Goal: Find specific page/section: Find specific page/section

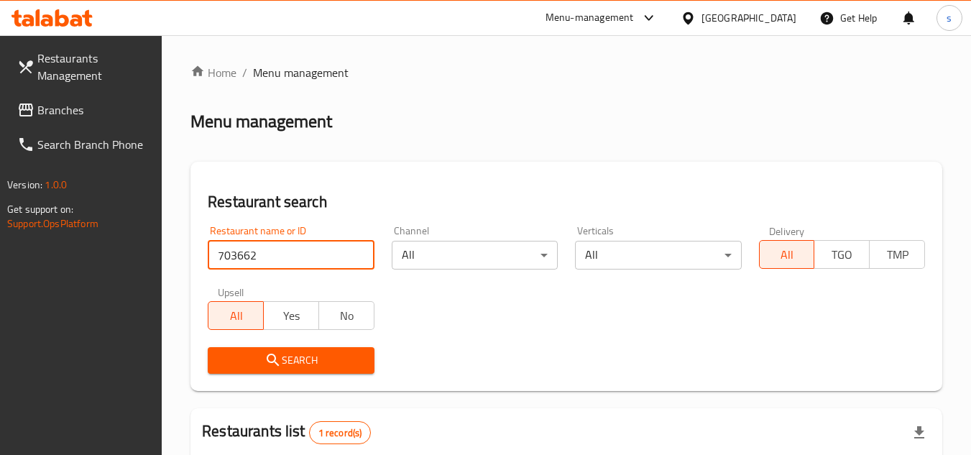
scroll to position [204, 0]
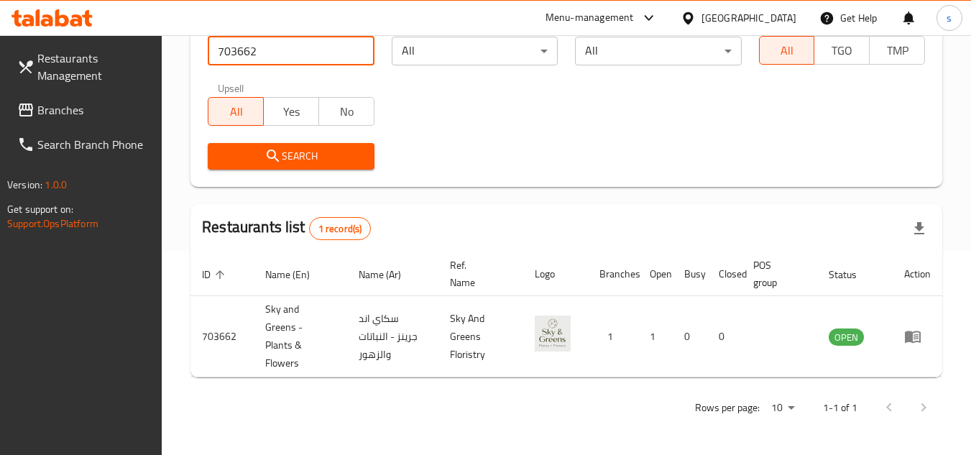
click at [696, 22] on icon at bounding box center [688, 18] width 15 height 15
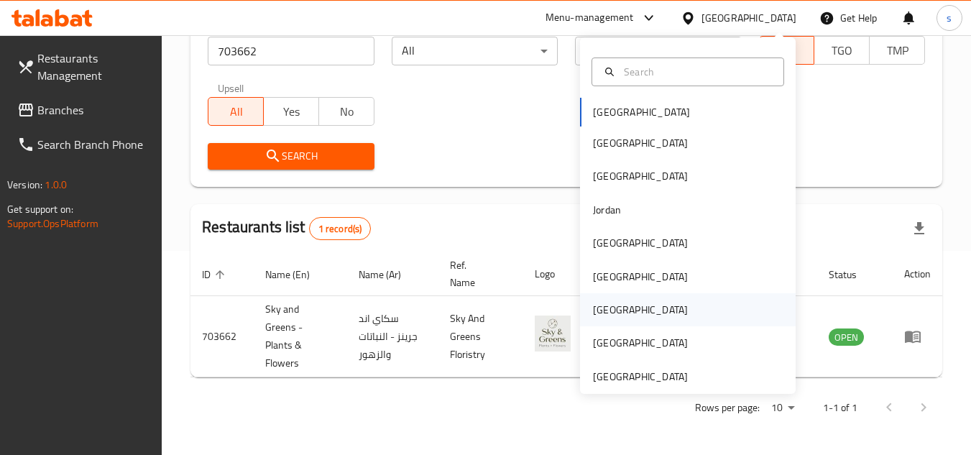
click at [602, 311] on div "[GEOGRAPHIC_DATA]" at bounding box center [640, 310] width 95 height 16
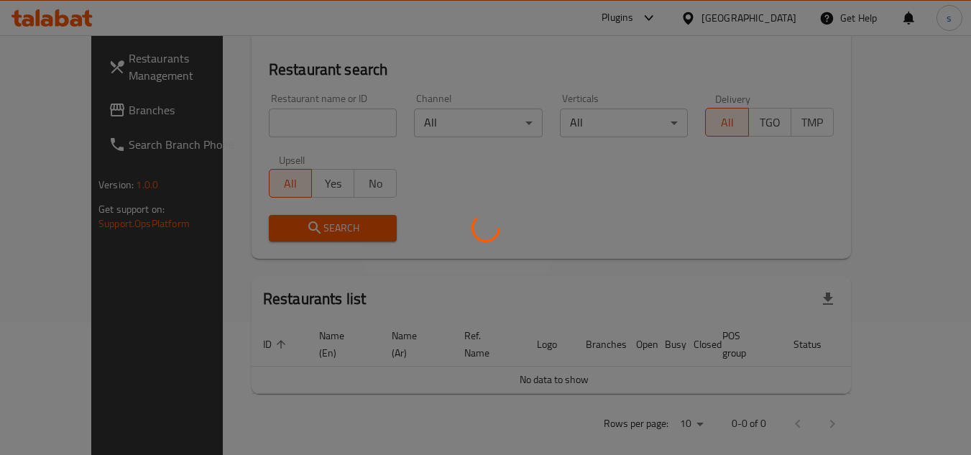
scroll to position [204, 0]
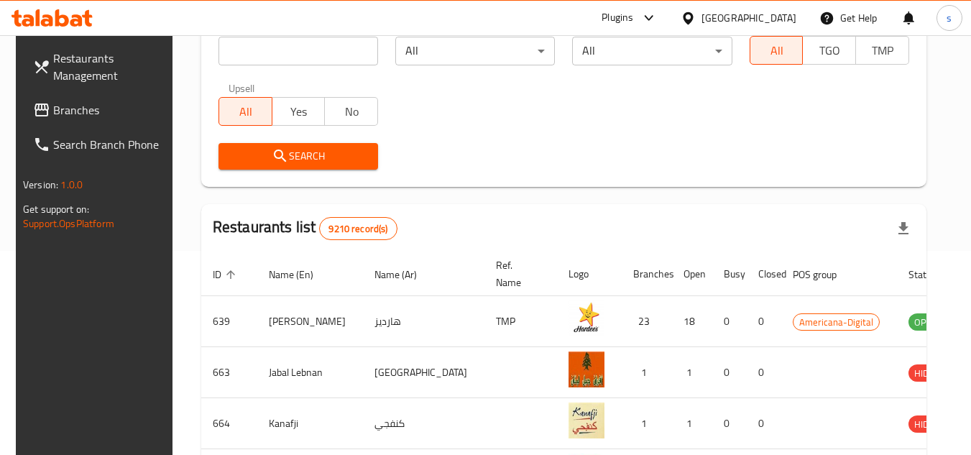
click at [62, 110] on span "Branches" at bounding box center [110, 109] width 114 height 17
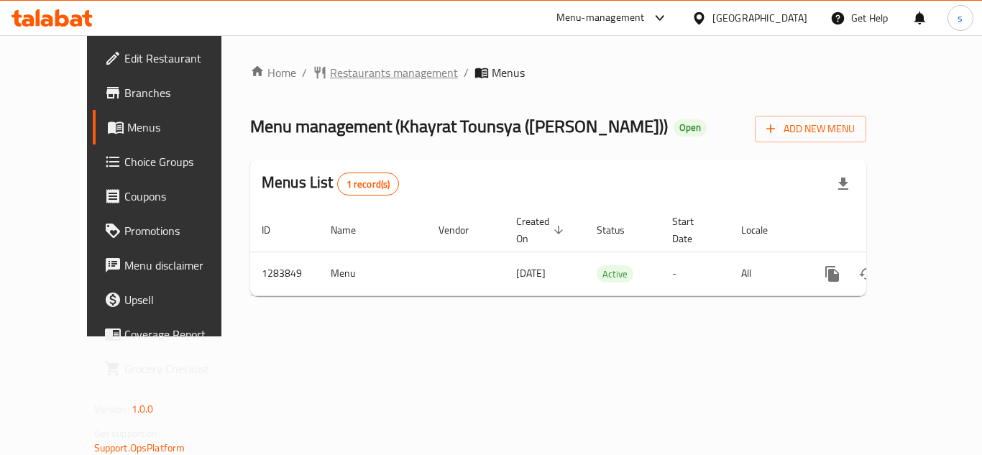
click at [340, 69] on span "Restaurants management" at bounding box center [394, 72] width 128 height 17
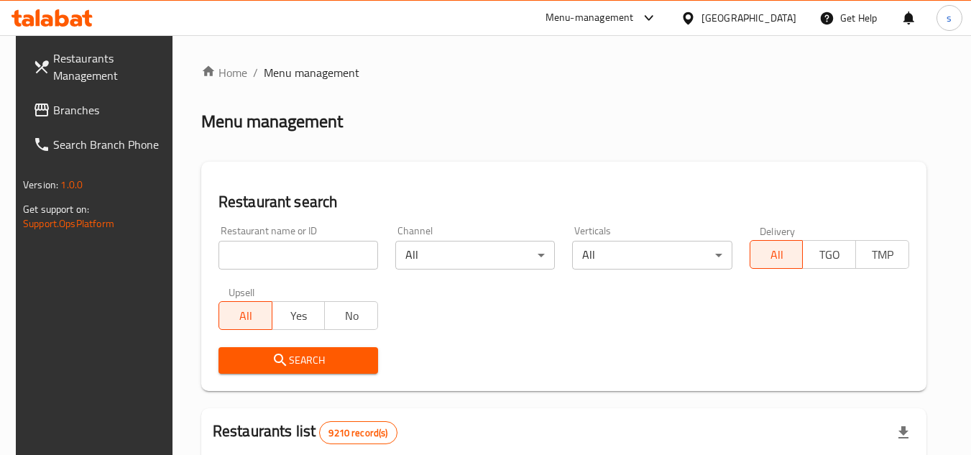
click at [300, 257] on input "search" at bounding box center [298, 255] width 160 height 29
paste input "695253"
type input "695253"
click button "Search" at bounding box center [298, 360] width 160 height 27
